Goal: Information Seeking & Learning: Find specific fact

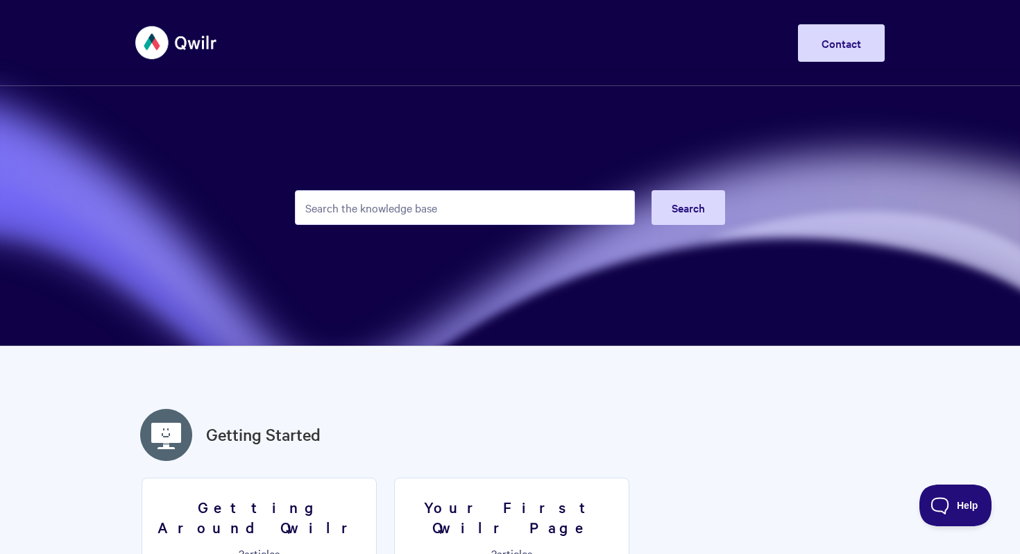
click at [493, 203] on input "Search the knowledge base" at bounding box center [465, 207] width 340 height 35
type input "l"
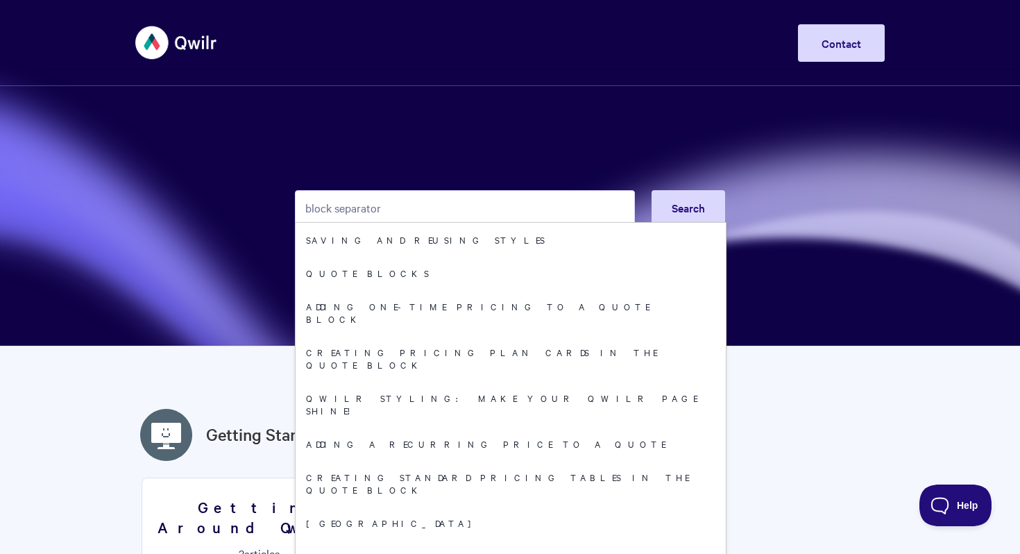
type input "block separators"
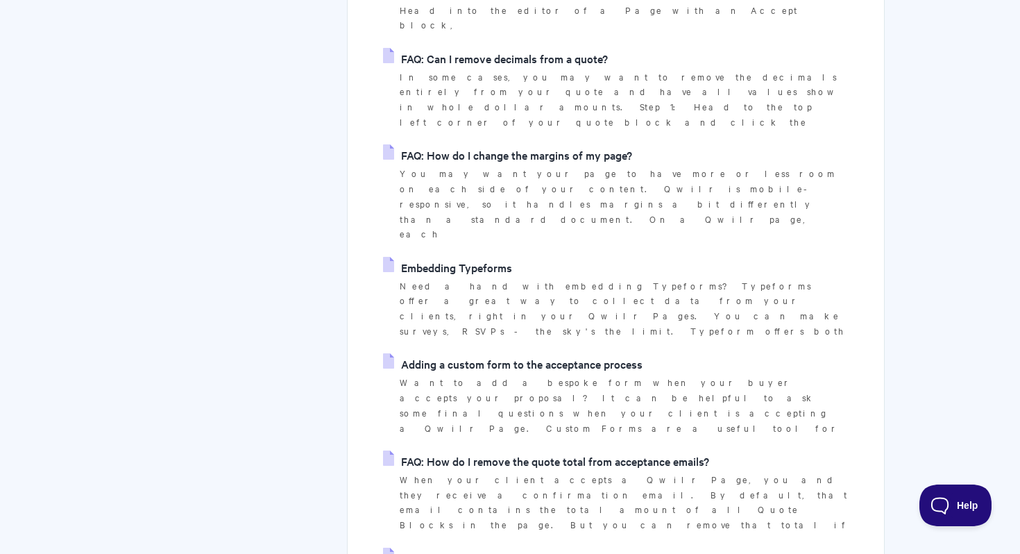
scroll to position [3308, 0]
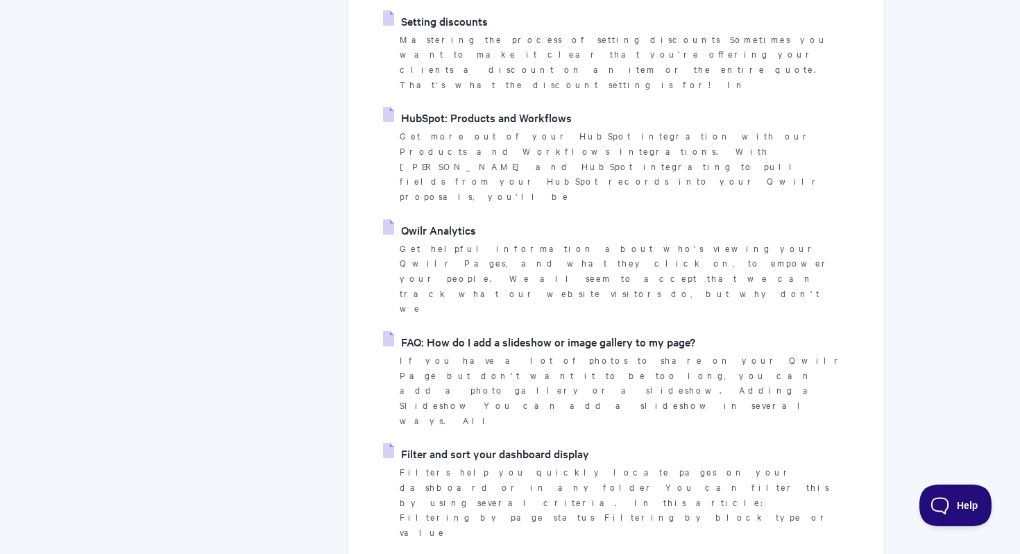
scroll to position [3261, 0]
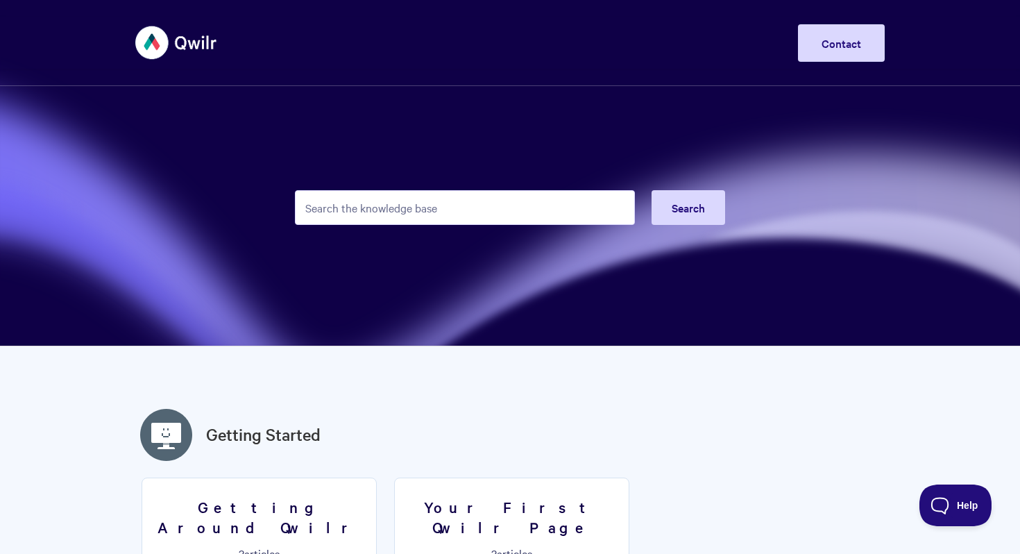
click at [612, 203] on input "Search the knowledge base" at bounding box center [465, 207] width 340 height 35
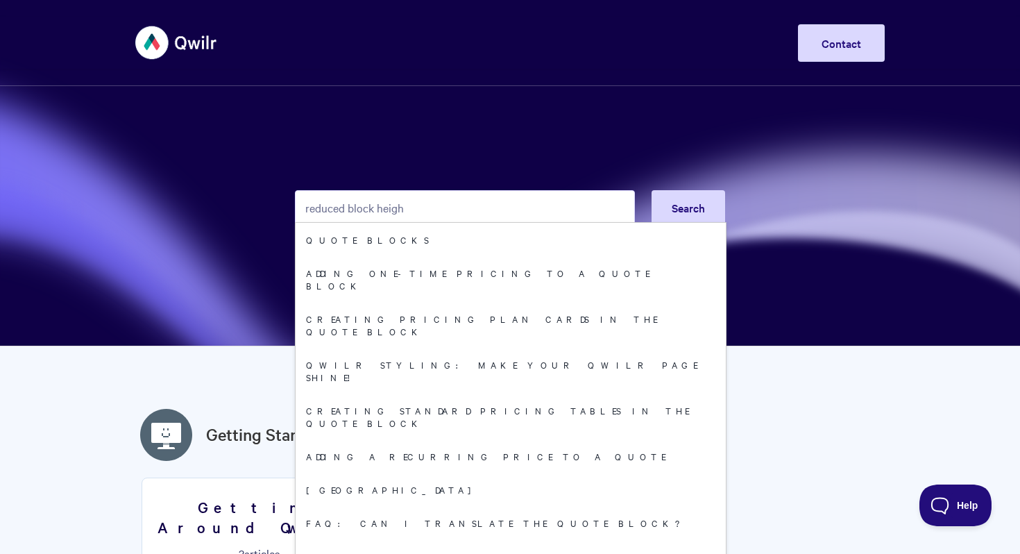
type input "reduced block height"
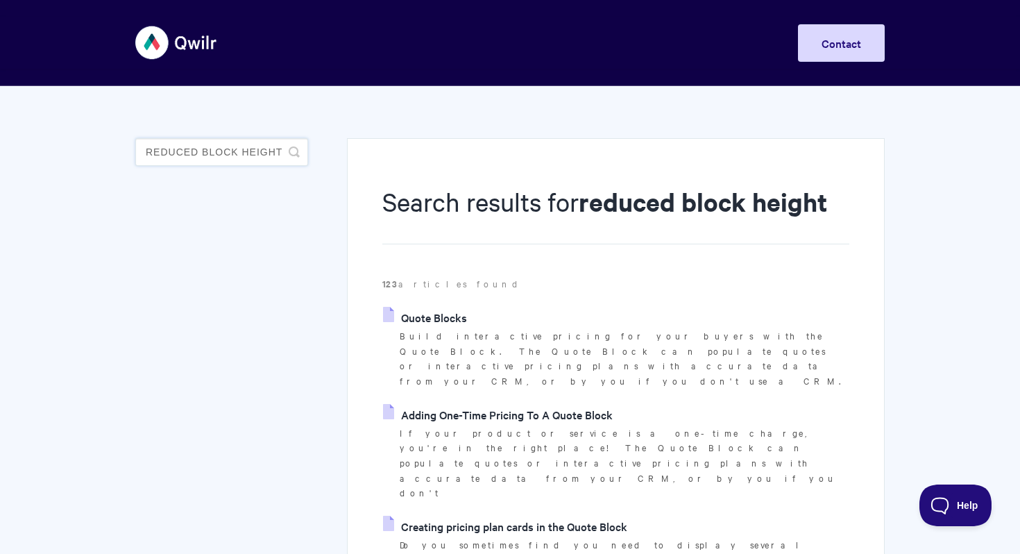
click at [259, 147] on input "reduced block height" at bounding box center [221, 152] width 173 height 28
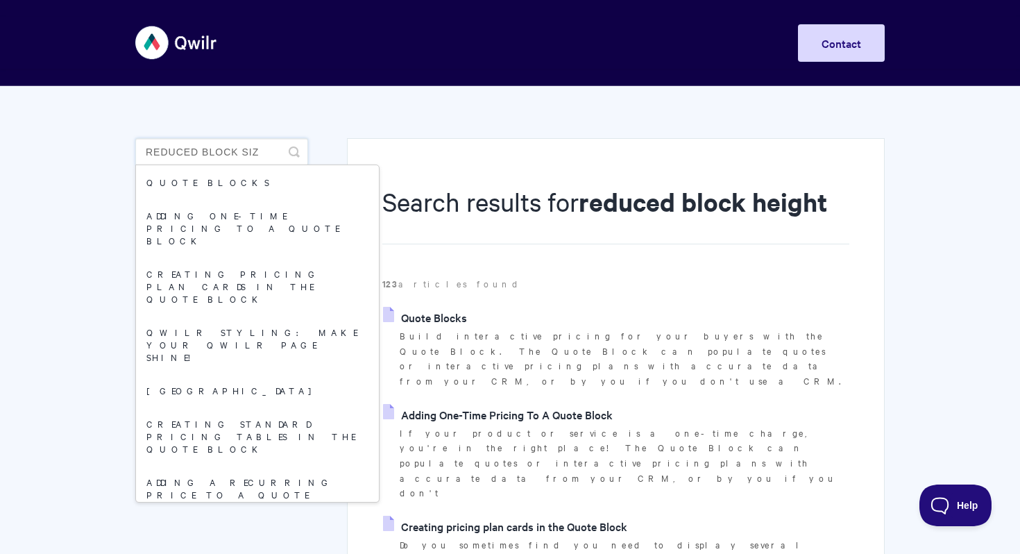
type input "reduced block size"
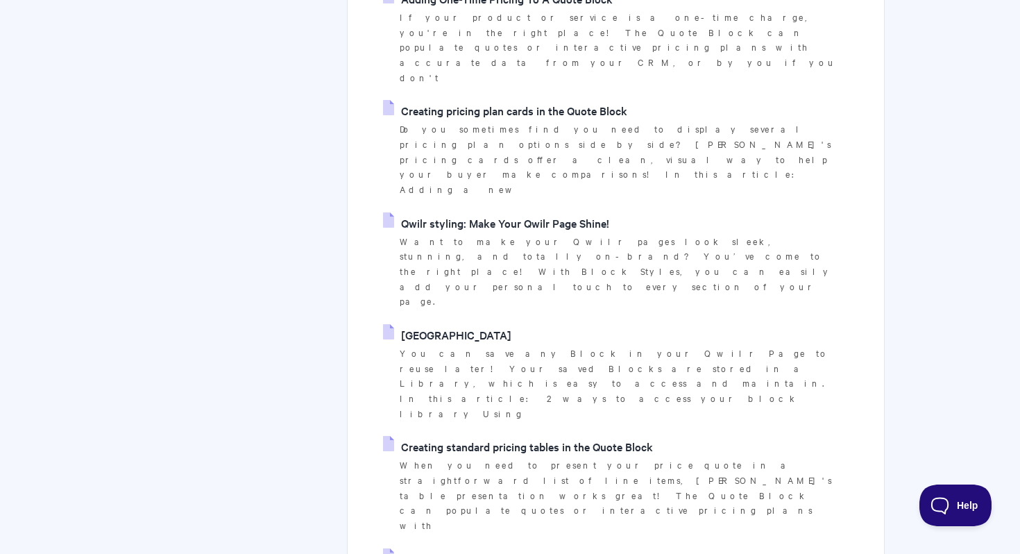
scroll to position [610, 0]
